Goal: Transaction & Acquisition: Purchase product/service

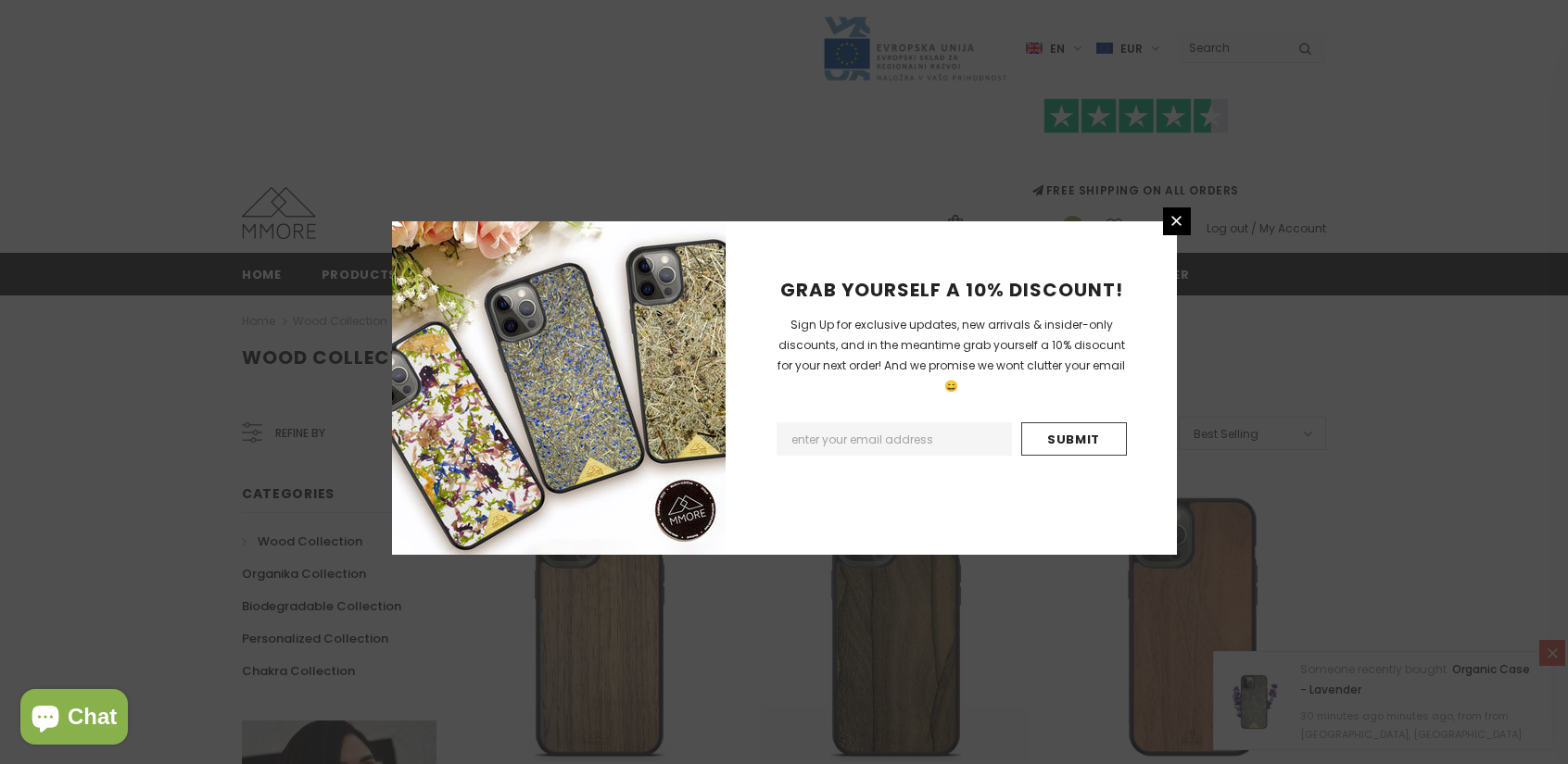
click at [1192, 227] on div "GRAB YOURSELF A 10% DISCOUNT! Sign Up for exclusive updates, new arrivals & ins…" at bounding box center [784, 382] width 1568 height 764
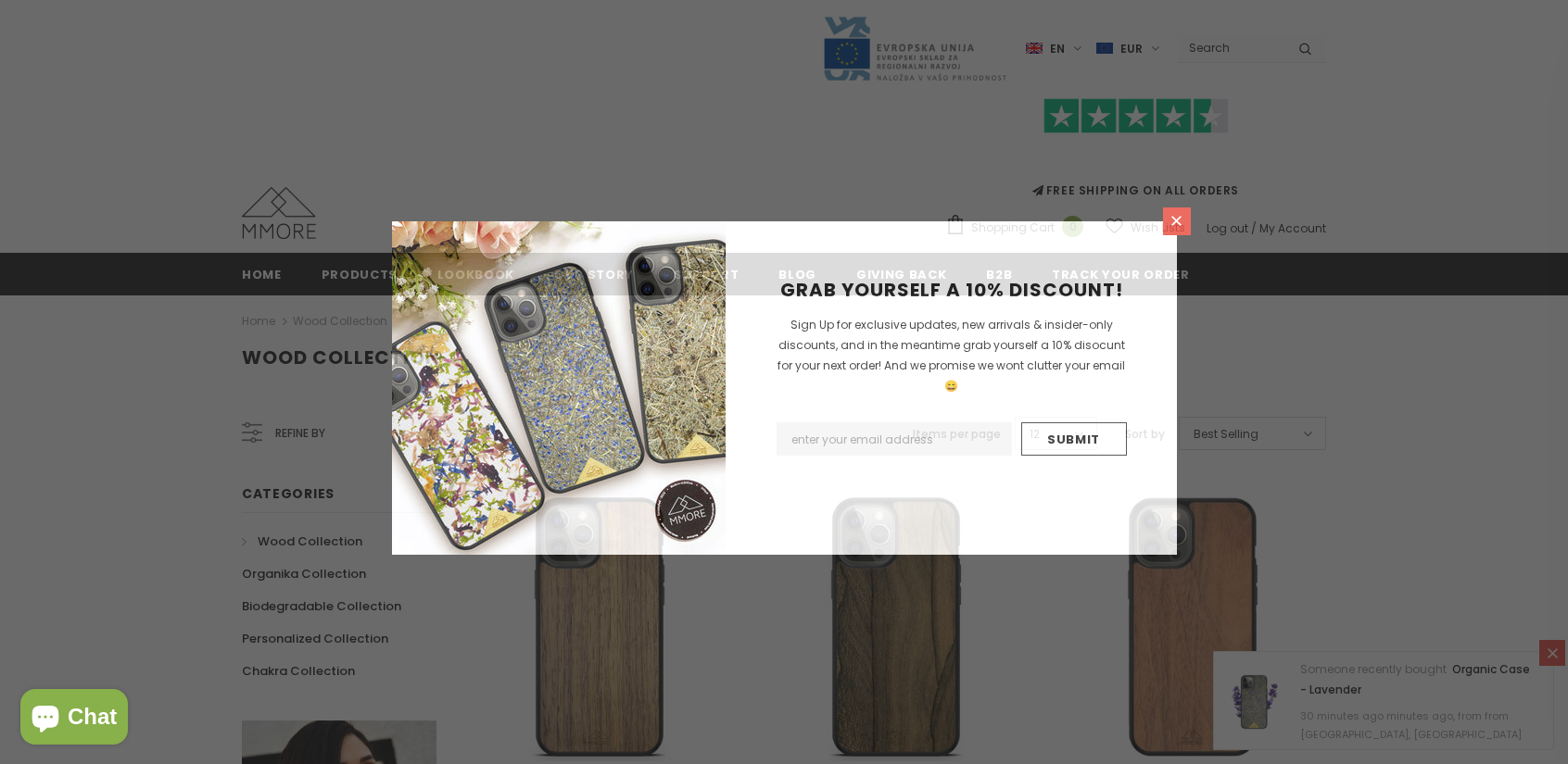
click at [1179, 223] on icon at bounding box center [1176, 220] width 11 height 11
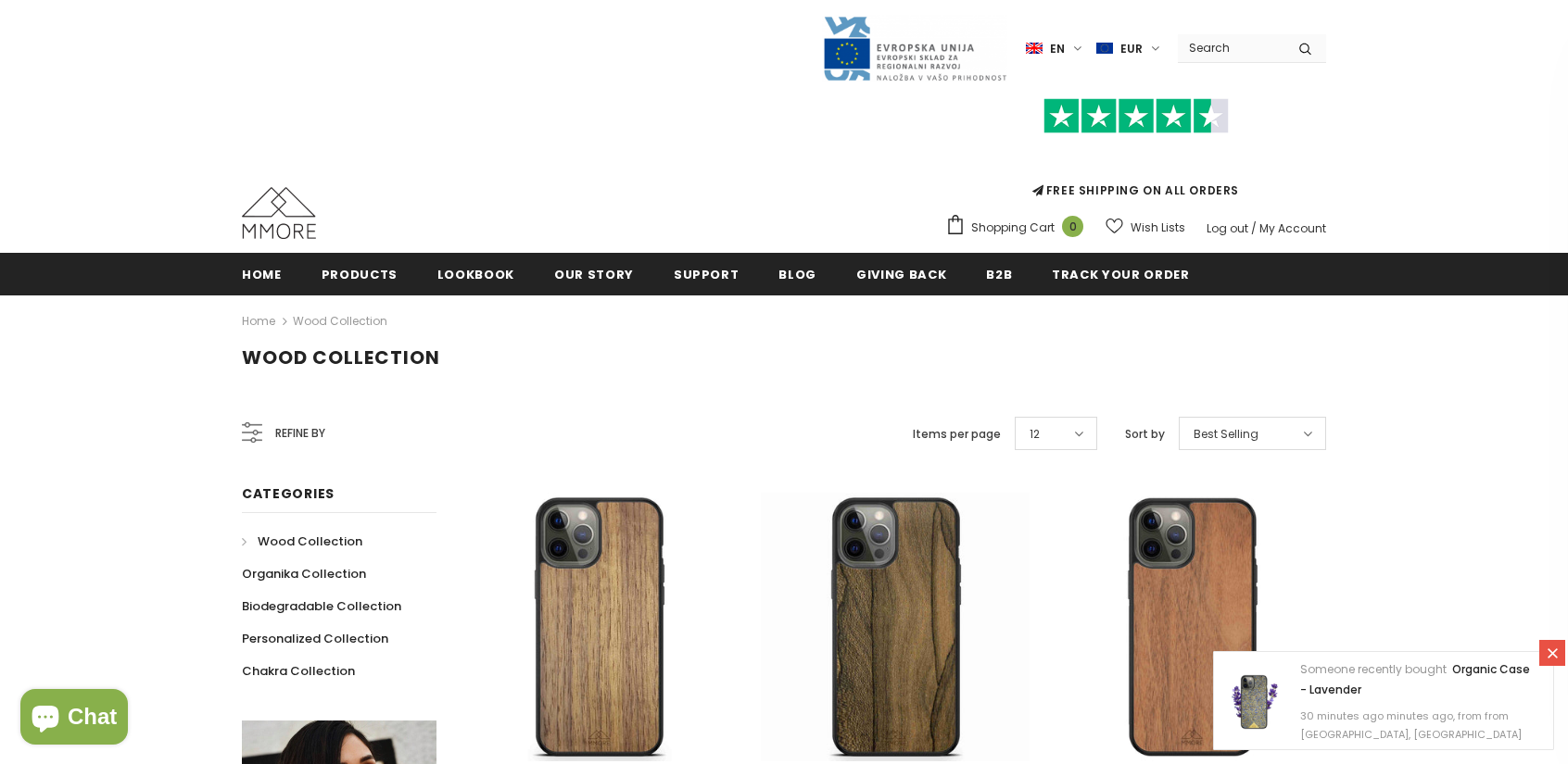
scroll to position [278, 0]
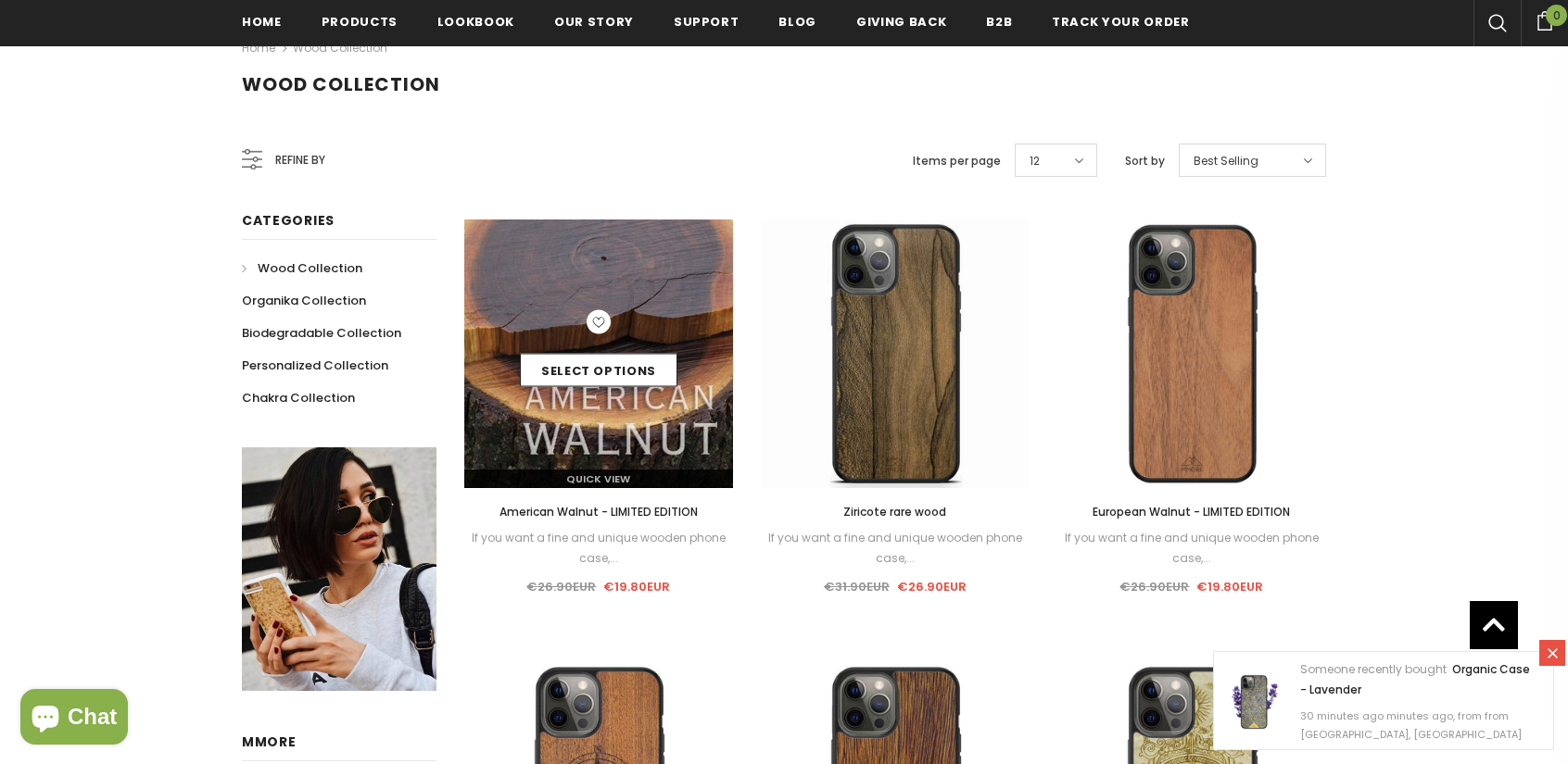
click at [599, 345] on div "Select options" at bounding box center [599, 354] width 269 height 88
click at [601, 367] on link "Select options" at bounding box center [598, 370] width 158 height 33
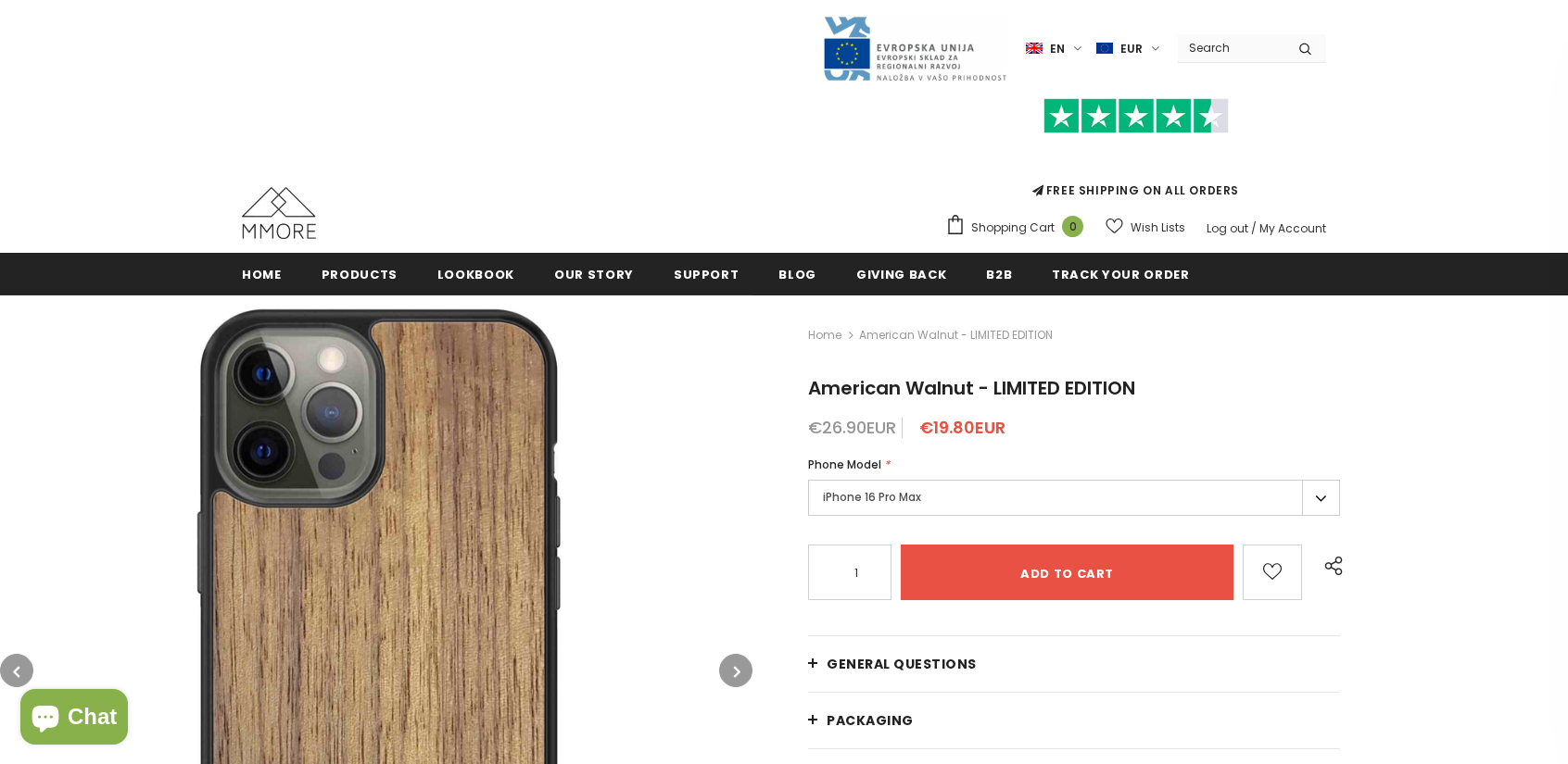
click at [1290, 219] on div "Log out / My Account Close TERRALINK My Account Log out" at bounding box center [1266, 230] width 120 height 28
click at [1291, 225] on link "My Account" at bounding box center [1292, 228] width 67 height 15
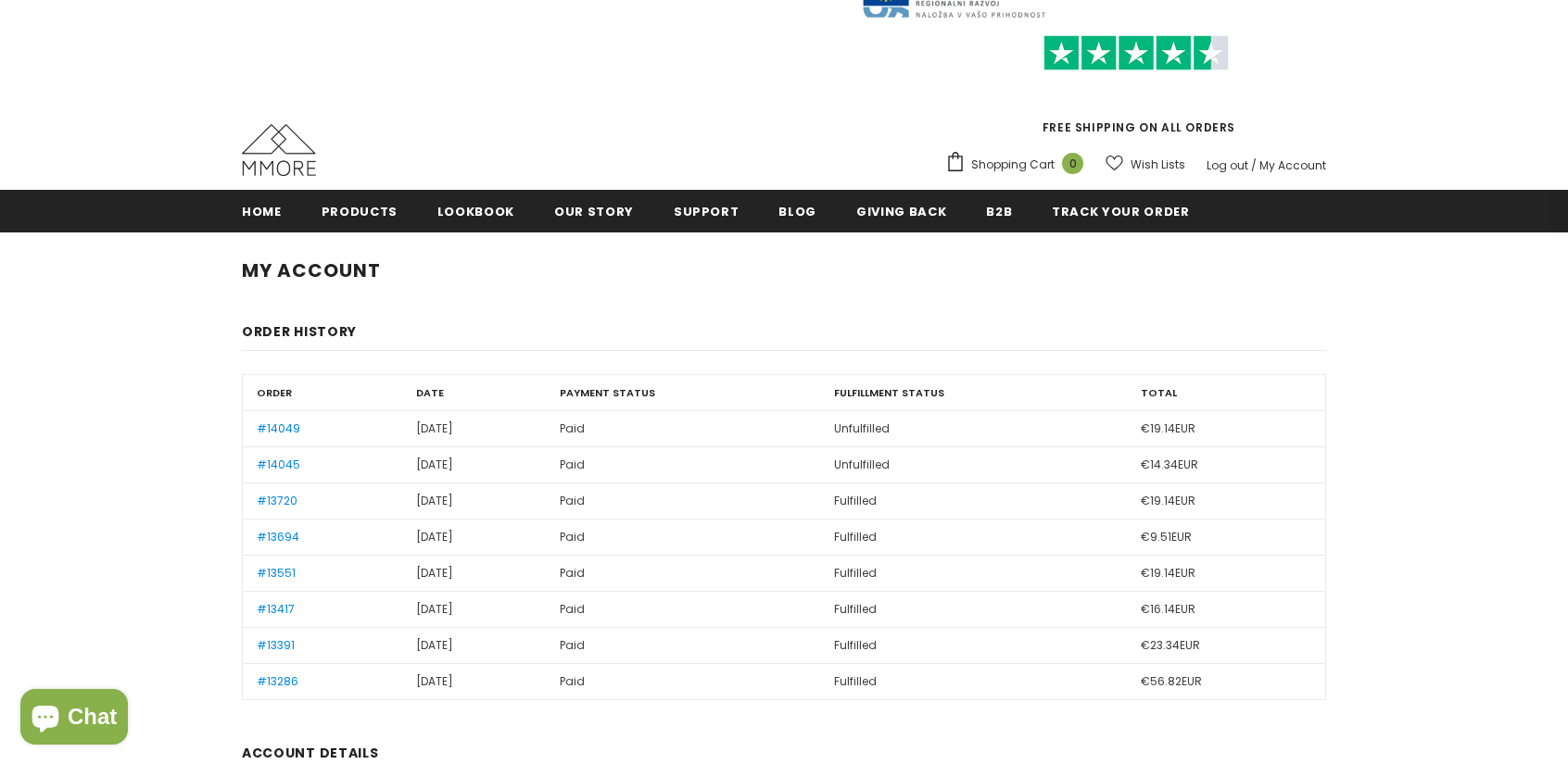
scroll to position [93, 0]
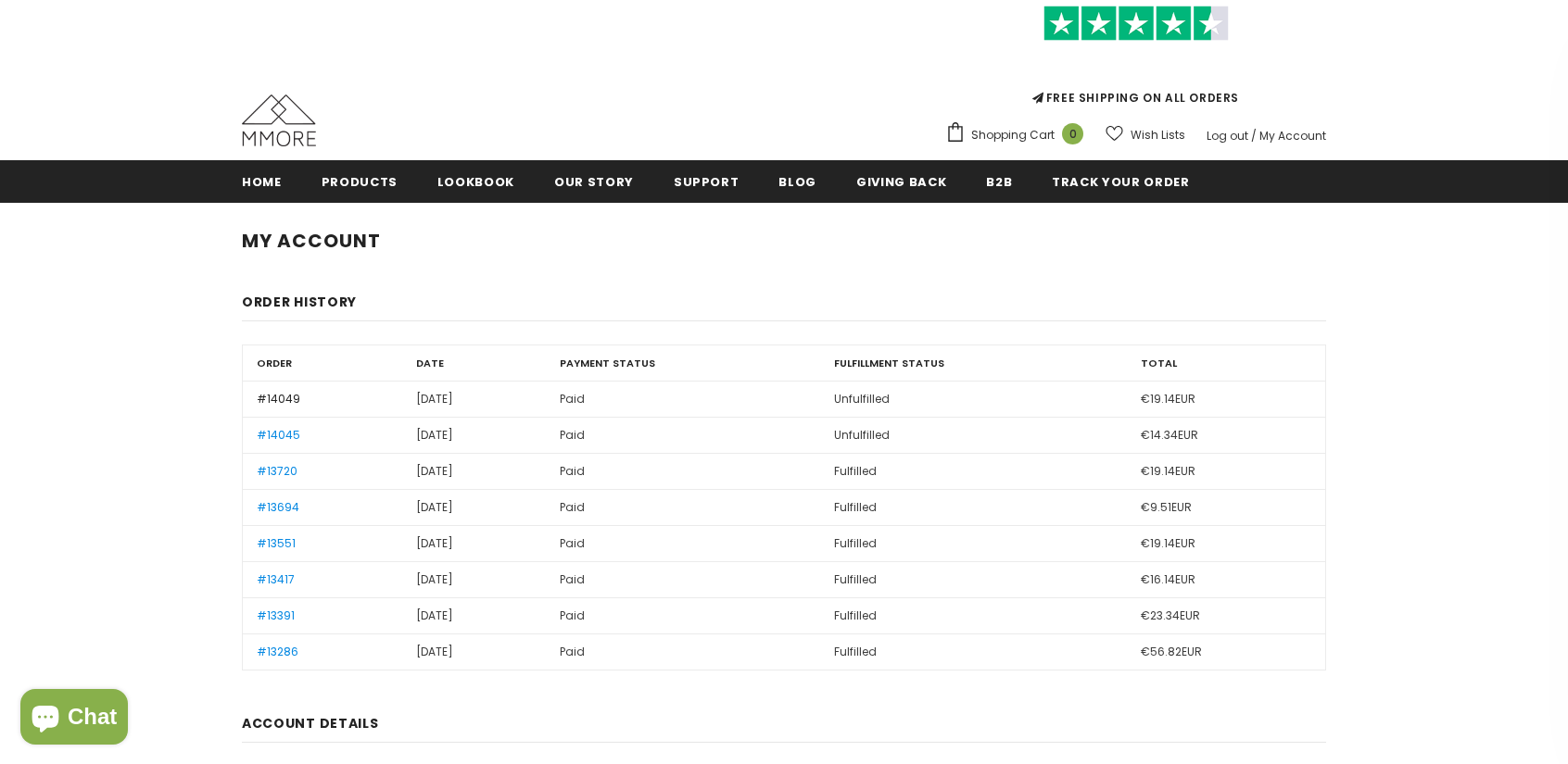
click at [283, 402] on link "#14049" at bounding box center [278, 398] width 44 height 15
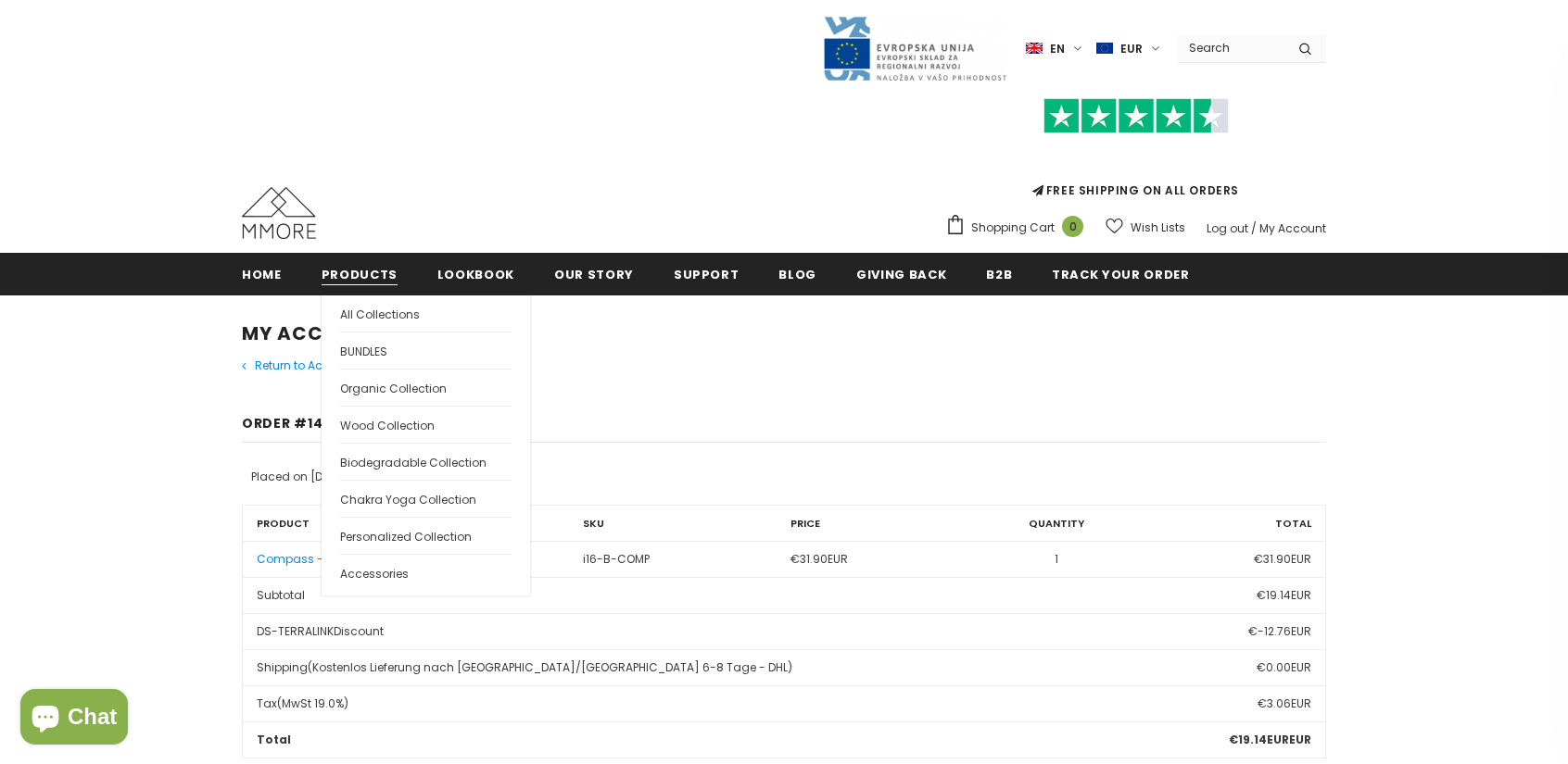
click at [367, 284] on link "Products" at bounding box center [359, 274] width 76 height 42
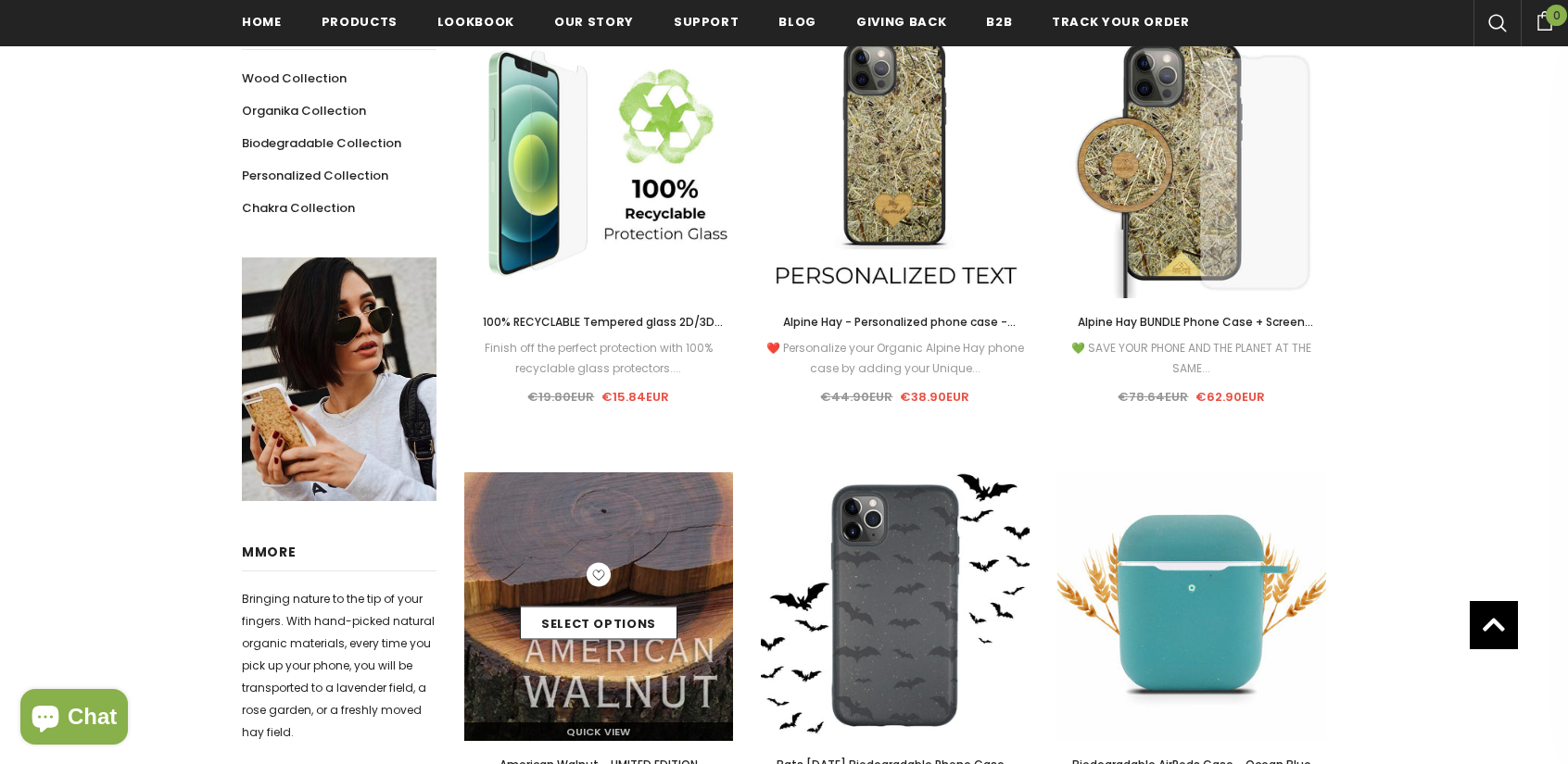
scroll to position [653, 0]
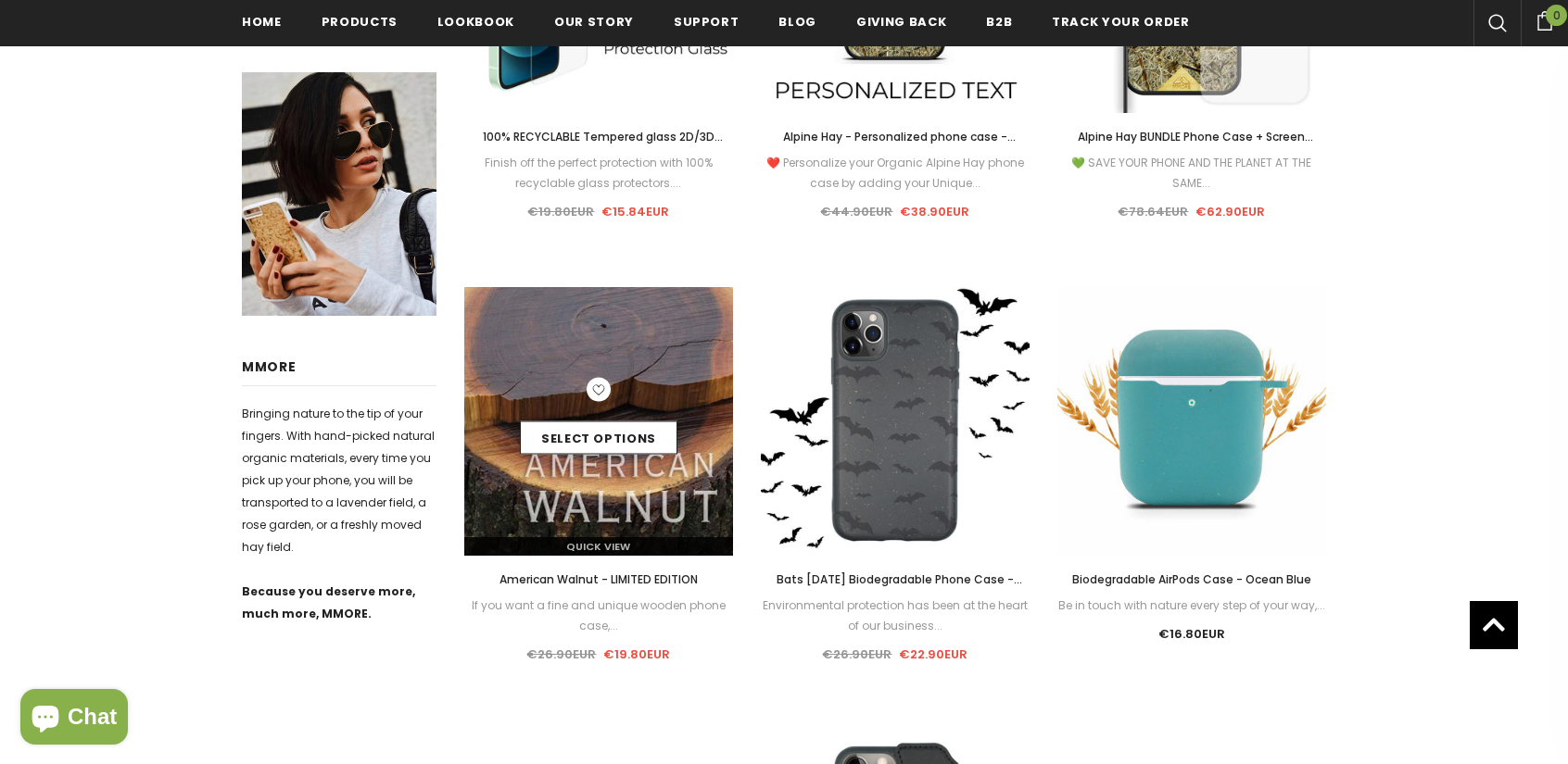
click at [594, 459] on div "Select options" at bounding box center [599, 422] width 269 height 88
click at [607, 430] on link "Select options" at bounding box center [598, 438] width 158 height 33
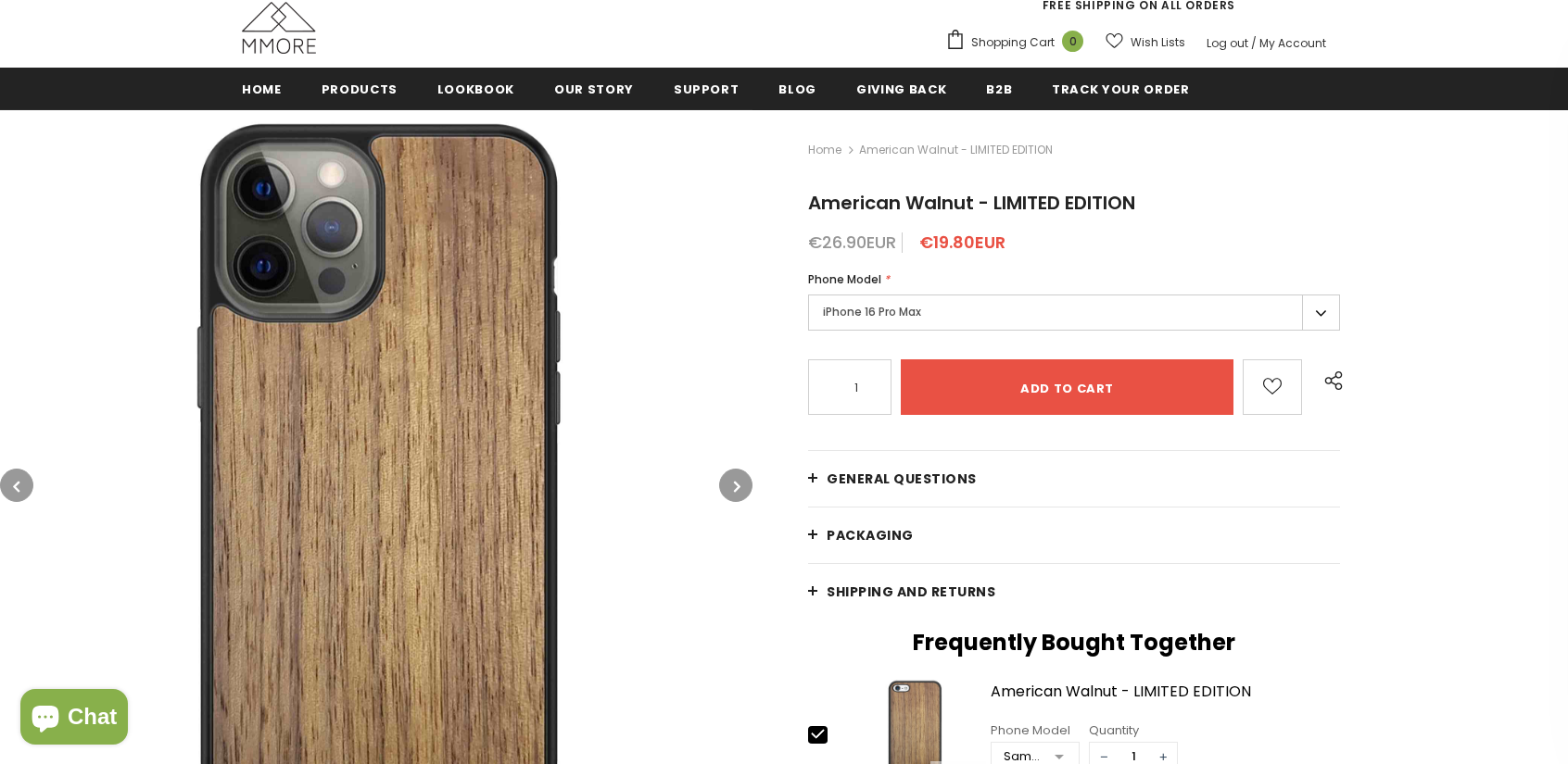
click at [1315, 320] on label "iPhone 16 Pro Max" at bounding box center [1074, 312] width 532 height 36
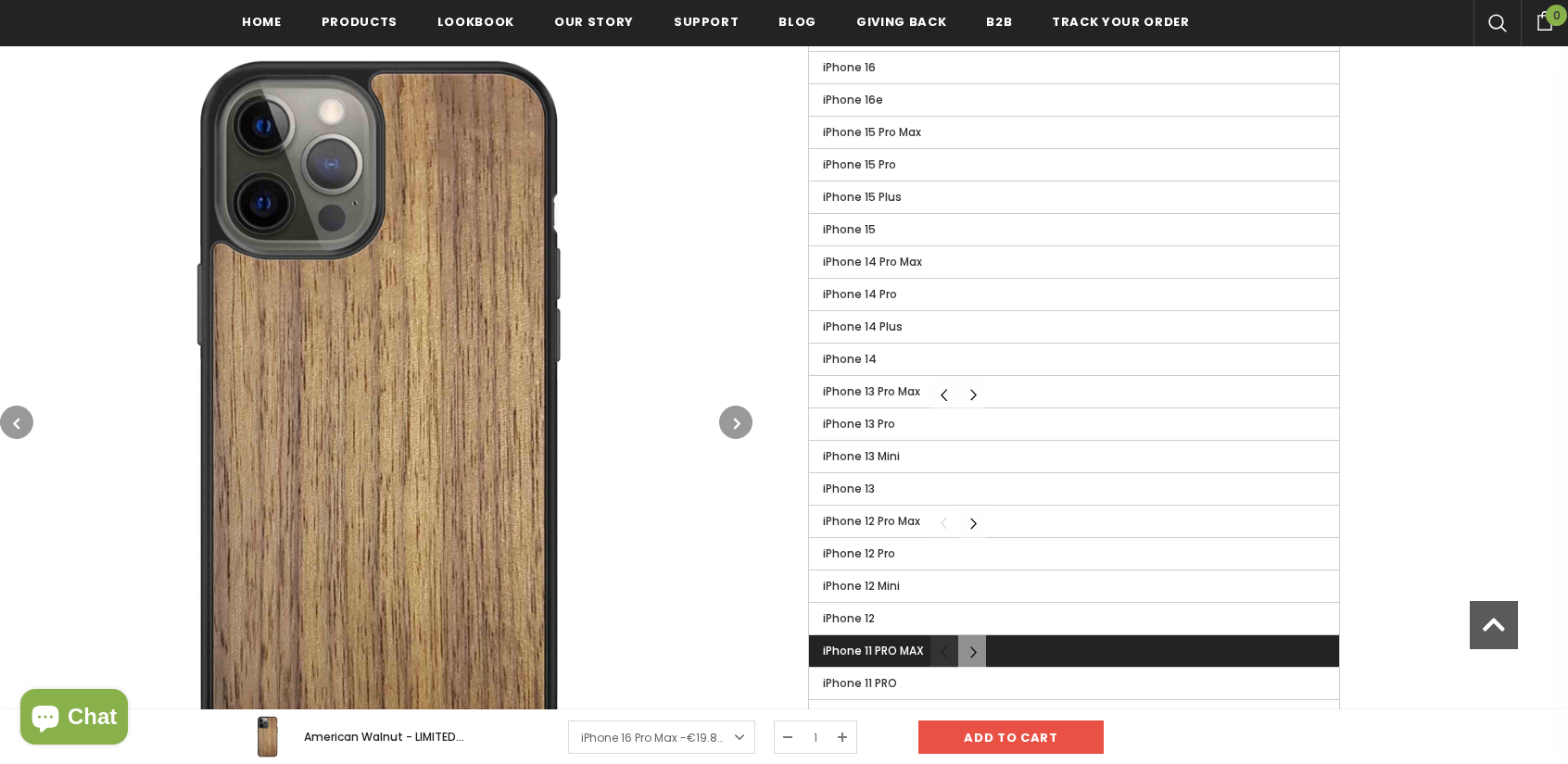
scroll to position [653, 0]
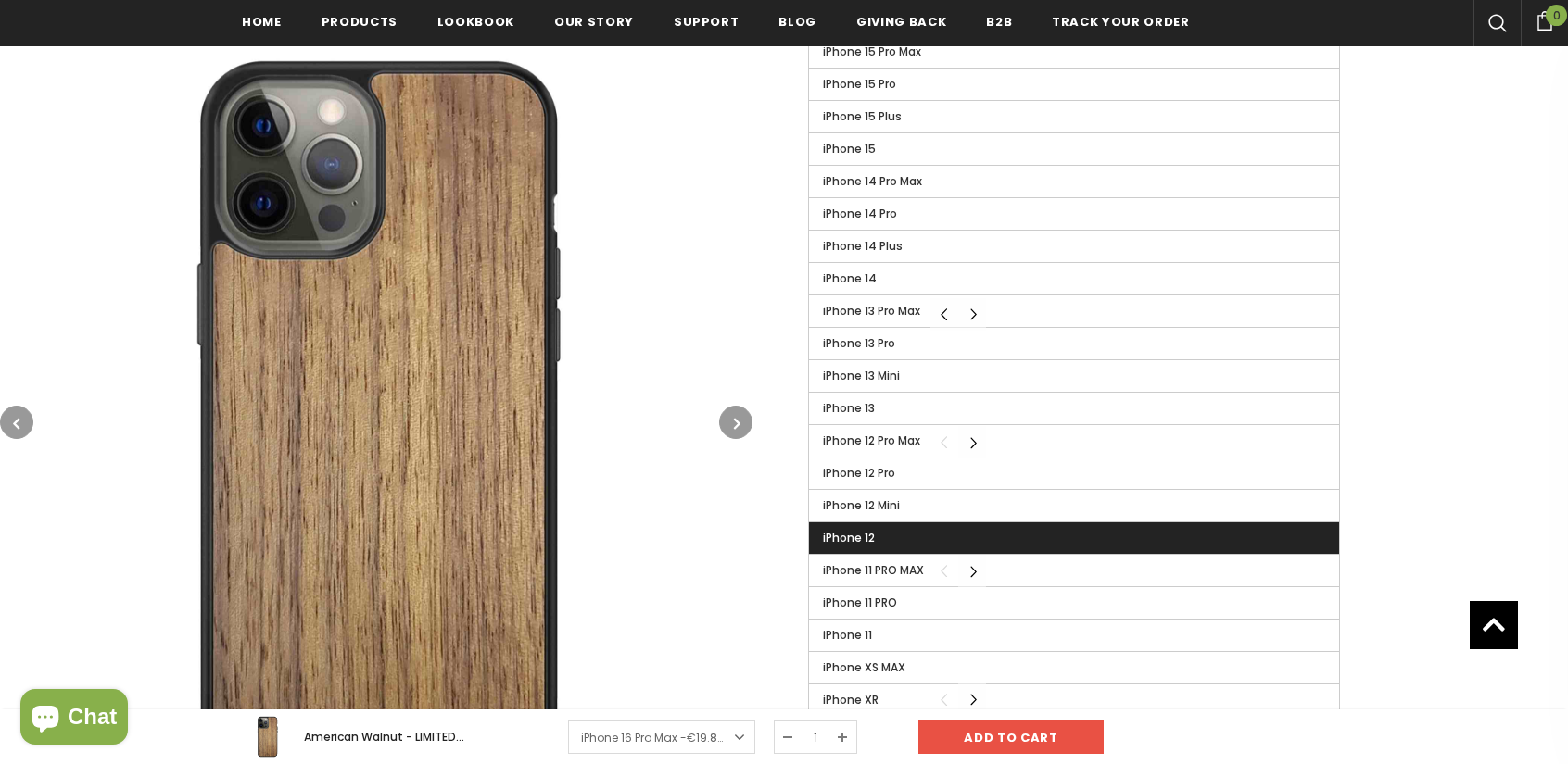
click at [886, 535] on label "iPhone 12" at bounding box center [1074, 538] width 530 height 32
click at [0, 0] on input "iPhone 12" at bounding box center [0, 0] width 0 height 0
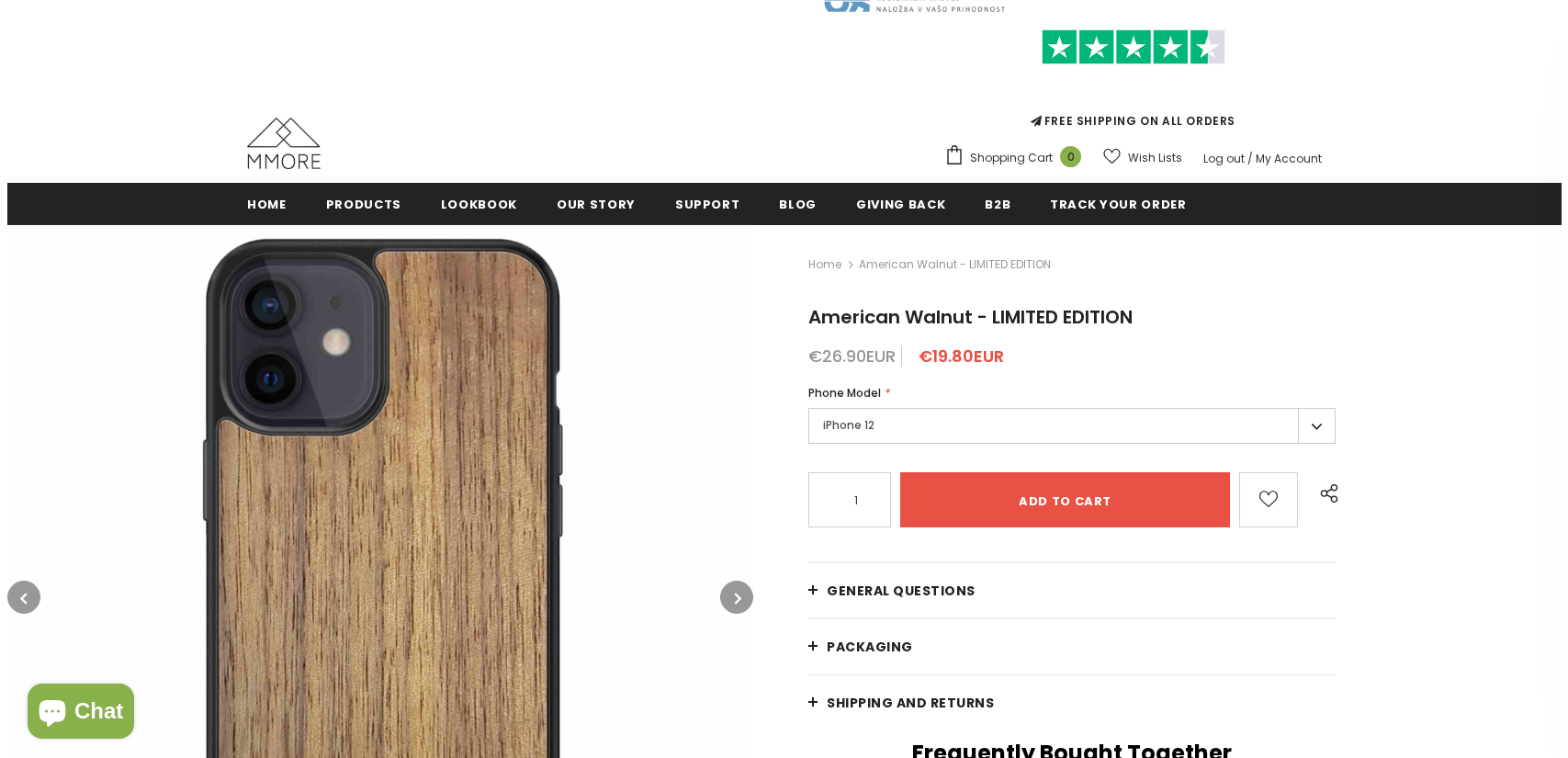
scroll to position [97, 0]
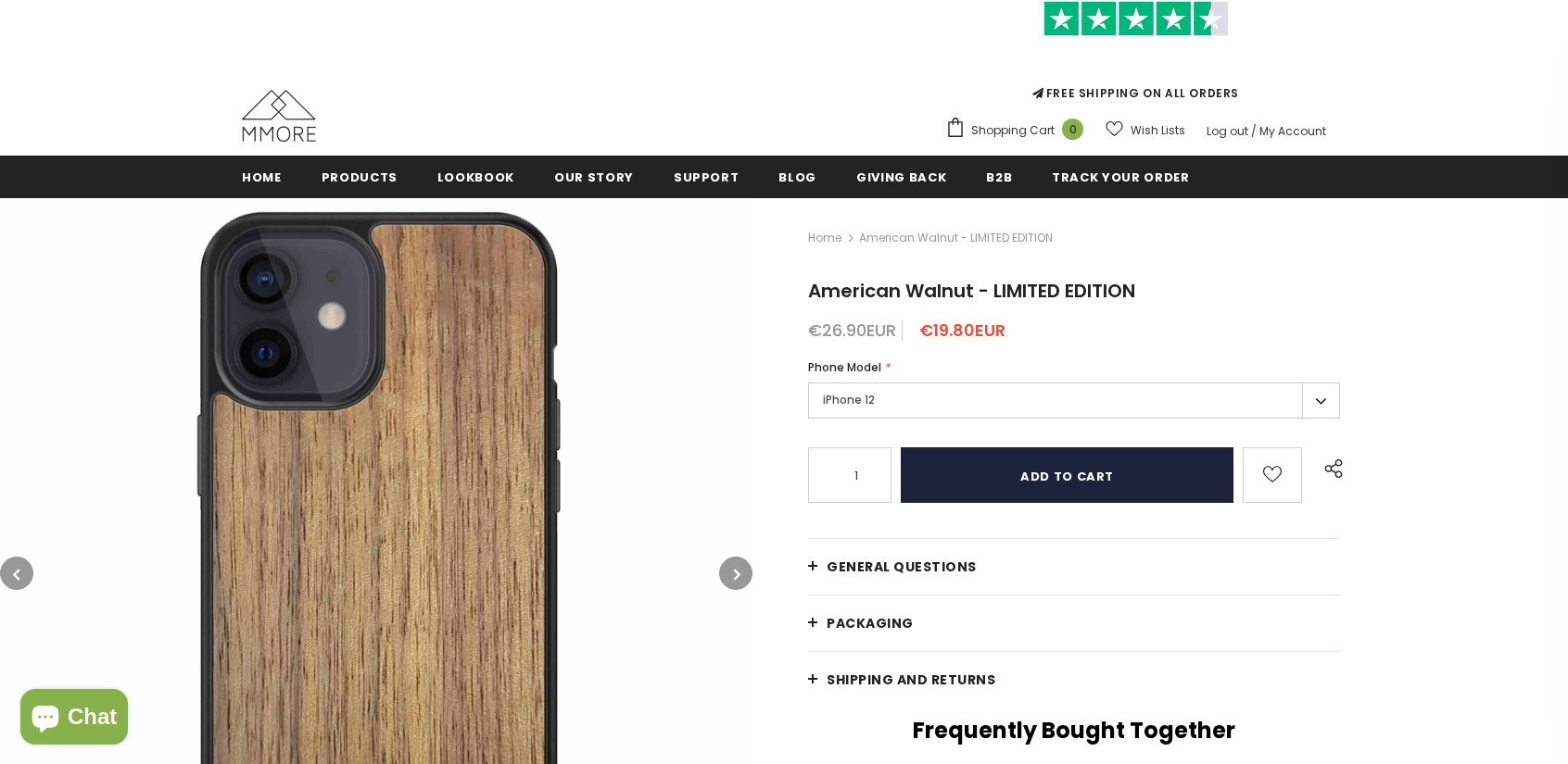
click at [981, 484] on input "Add to cart" at bounding box center [1067, 475] width 333 height 55
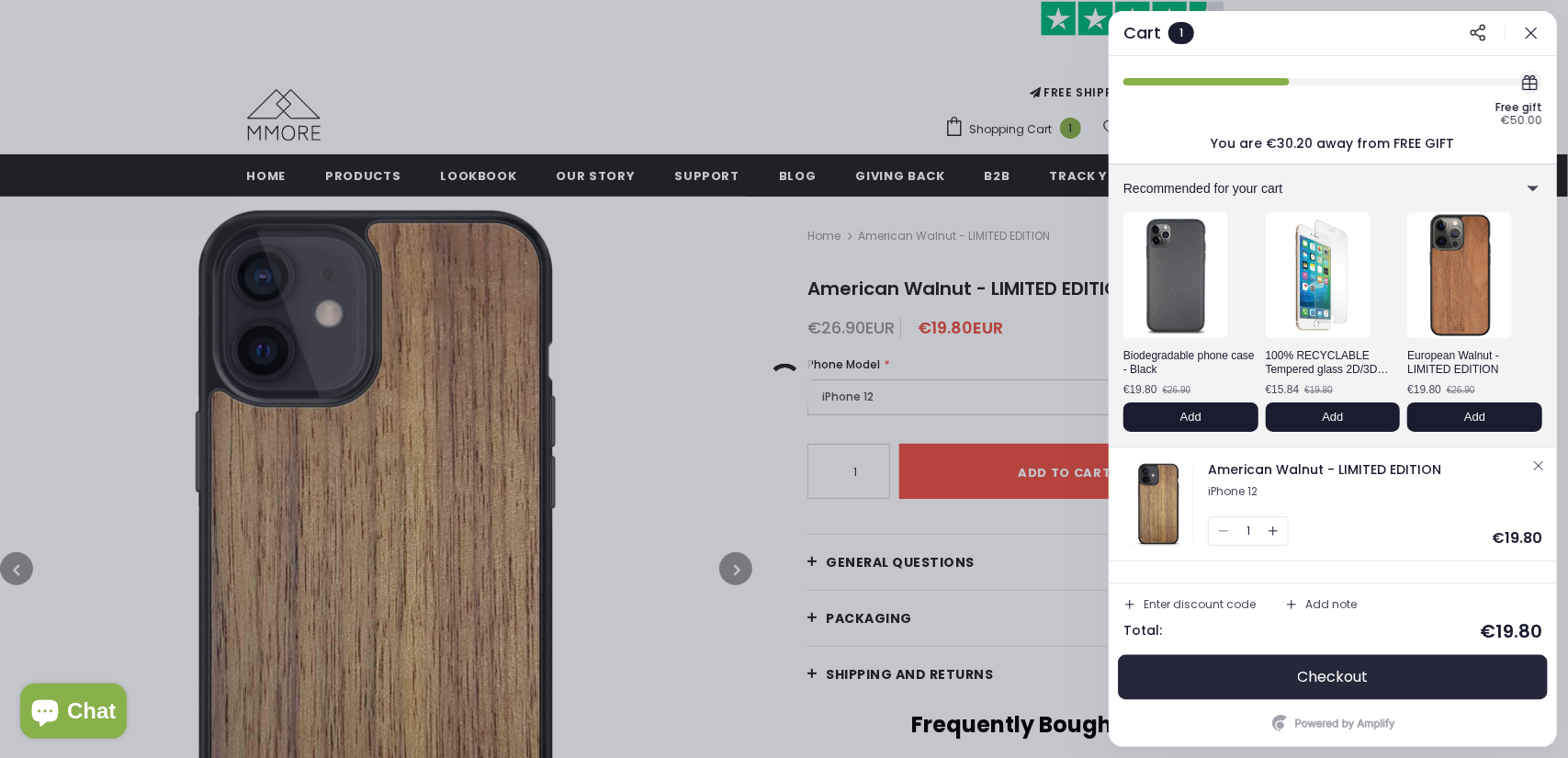
click at [1406, 679] on button "Checkout" at bounding box center [1333, 677] width 419 height 44
